Goal: Information Seeking & Learning: Learn about a topic

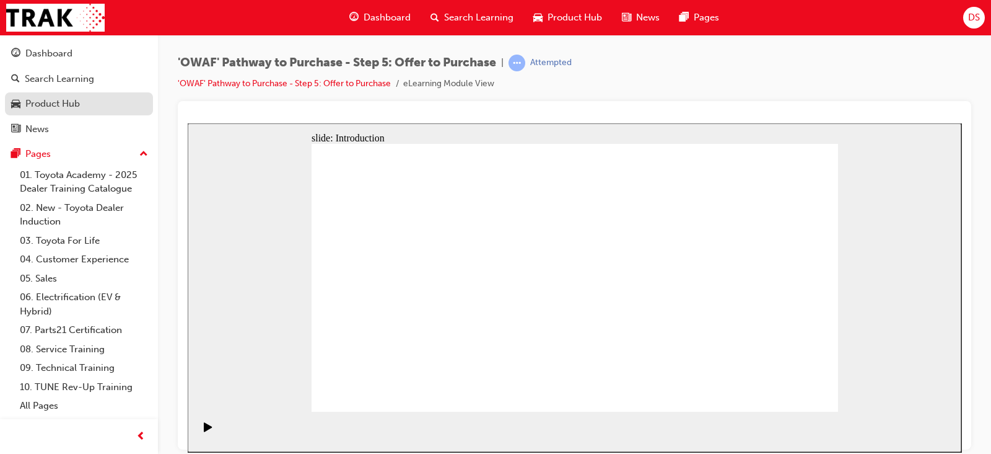
click at [90, 106] on div "Product Hub" at bounding box center [79, 103] width 136 height 15
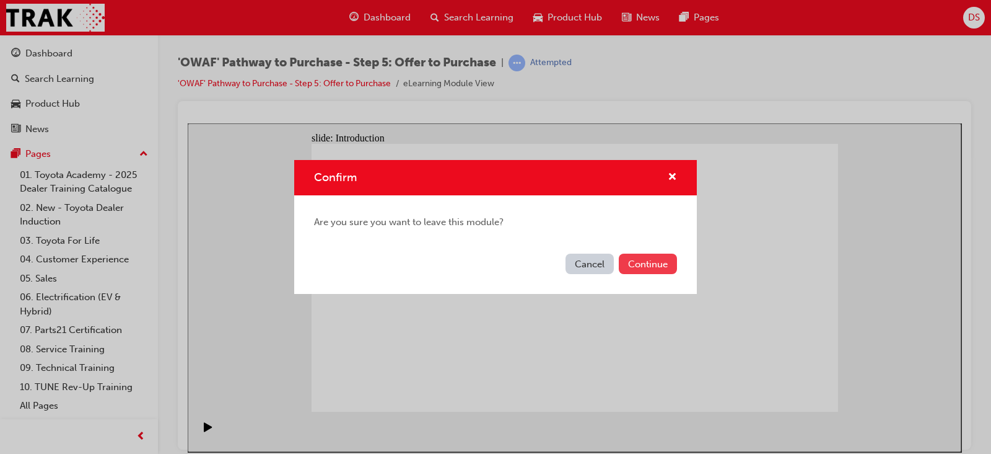
click at [639, 253] on button "Continue" at bounding box center [648, 263] width 58 height 20
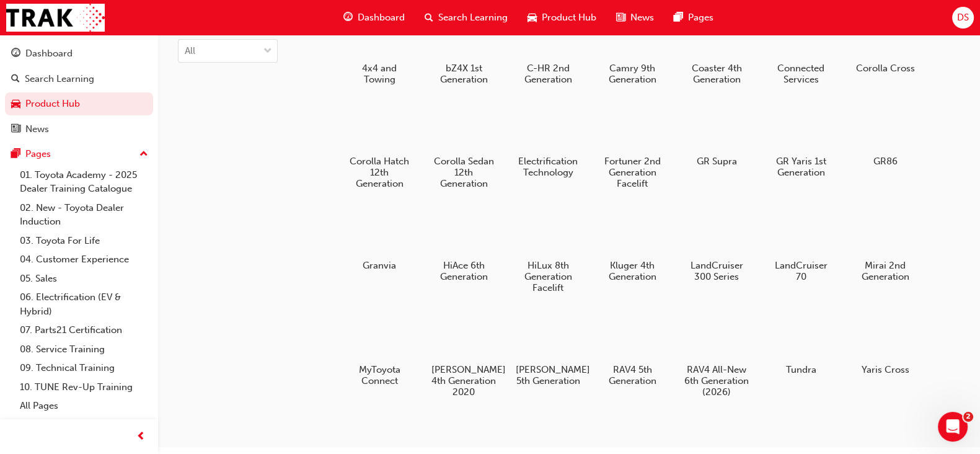
scroll to position [74, 0]
click at [879, 143] on div at bounding box center [885, 126] width 69 height 50
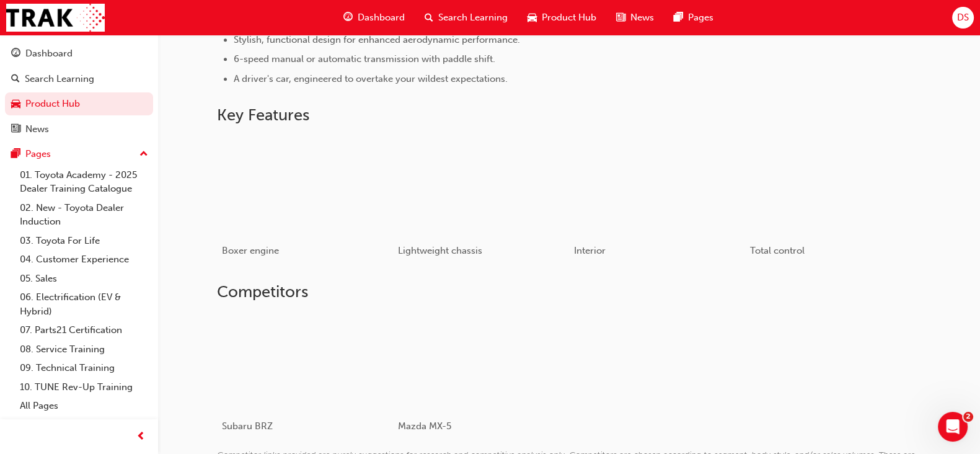
scroll to position [744, 0]
